Goal: Task Accomplishment & Management: Manage account settings

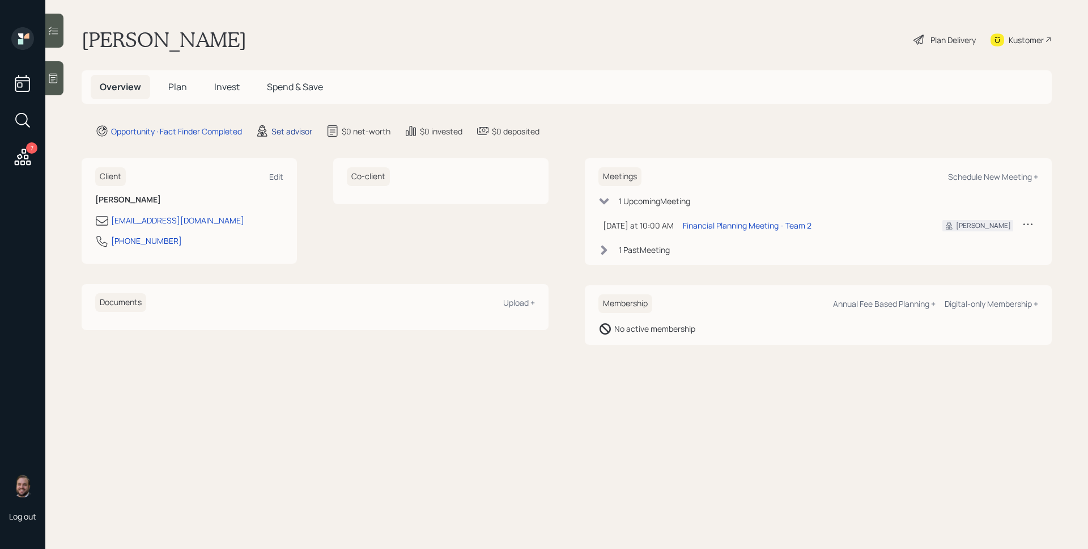
click at [279, 130] on div "Set advisor" at bounding box center [291, 131] width 41 height 12
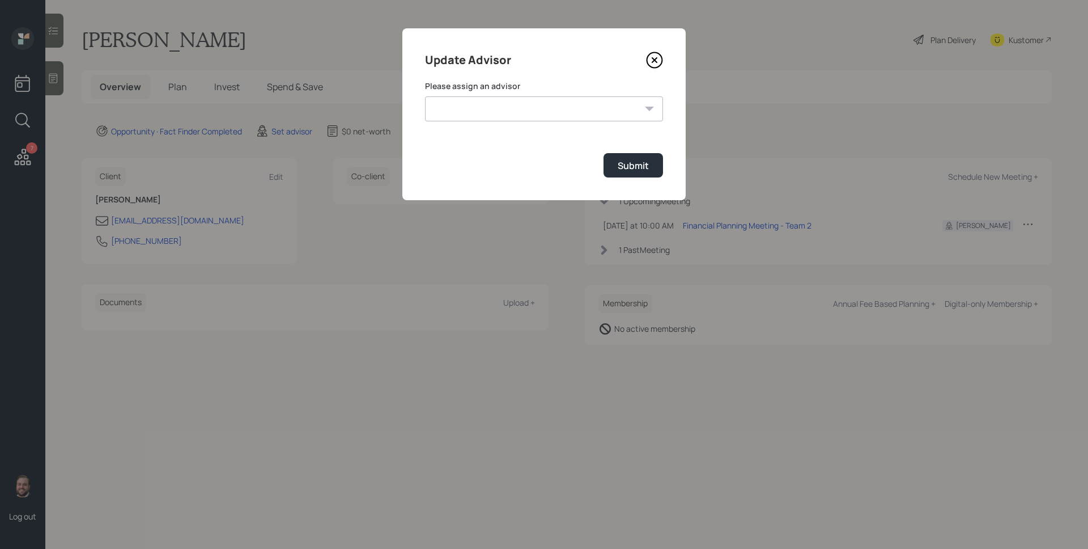
click at [506, 87] on label "Please assign an advisor" at bounding box center [544, 85] width 238 height 11
click at [517, 108] on select "[PERSON_NAME] [PERSON_NAME] End [PERSON_NAME] [PERSON_NAME] [PERSON_NAME] [PERS…" at bounding box center [544, 108] width 238 height 25
select select "ef6b64e1-8f62-4a74-b865-a7df4b35b836"
click at [425, 96] on select "[PERSON_NAME] [PERSON_NAME] End [PERSON_NAME] [PERSON_NAME] [PERSON_NAME] [PERS…" at bounding box center [544, 108] width 238 height 25
click at [508, 104] on select "[PERSON_NAME] [PERSON_NAME] End [PERSON_NAME] [PERSON_NAME] [PERSON_NAME] [PERS…" at bounding box center [544, 108] width 238 height 25
